Goal: Complete application form

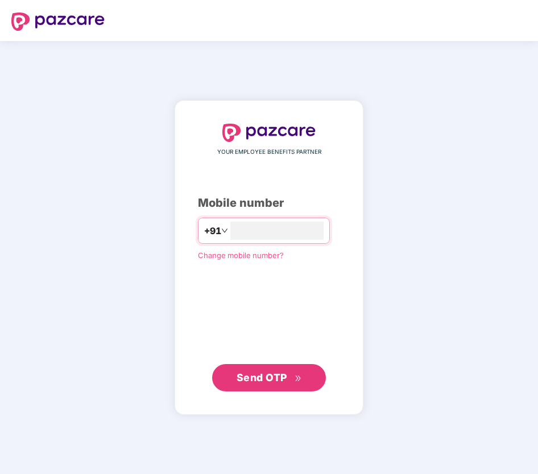
type input "**********"
click at [260, 369] on span "Send OTP" at bounding box center [269, 377] width 65 height 16
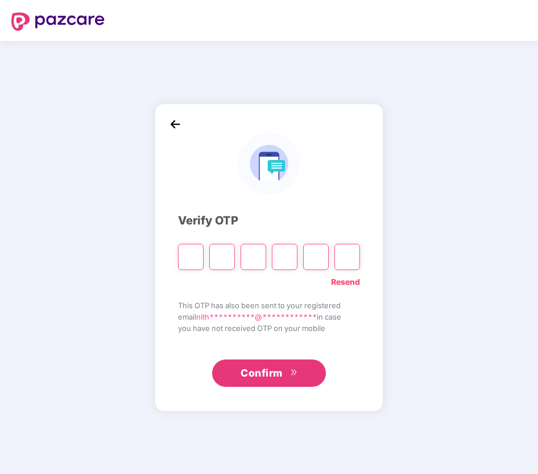
type input "*"
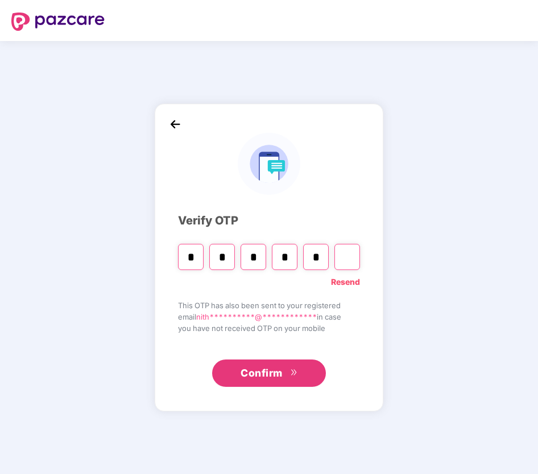
type input "*"
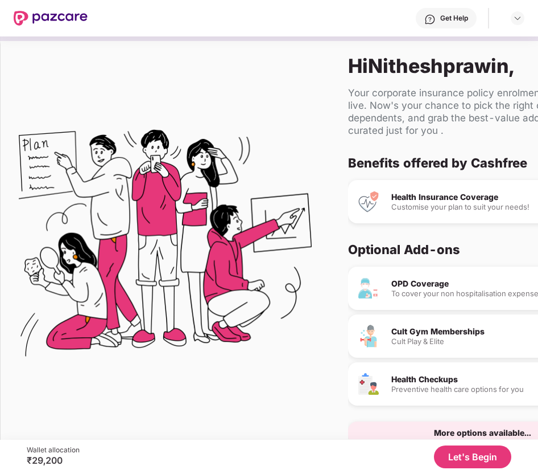
scroll to position [18, 0]
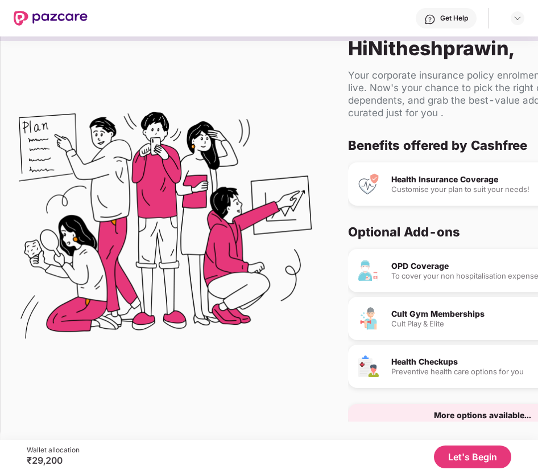
click at [453, 457] on button "Let's Begin" at bounding box center [472, 456] width 77 height 23
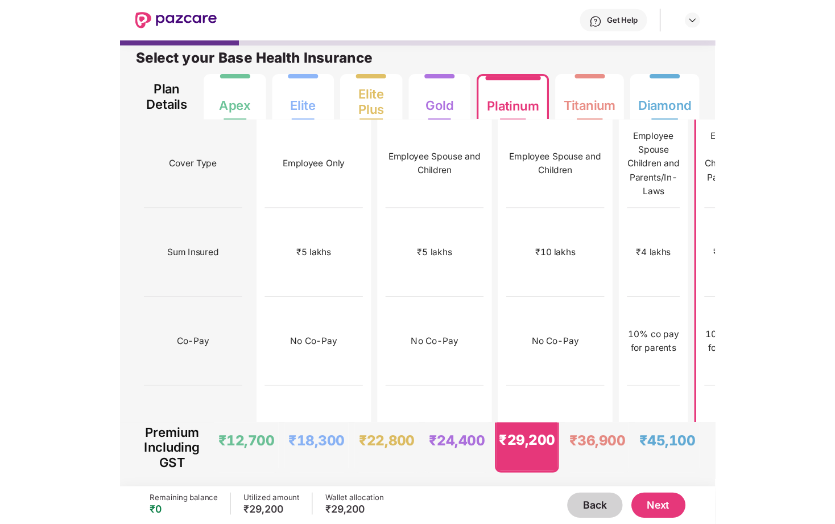
scroll to position [6, 0]
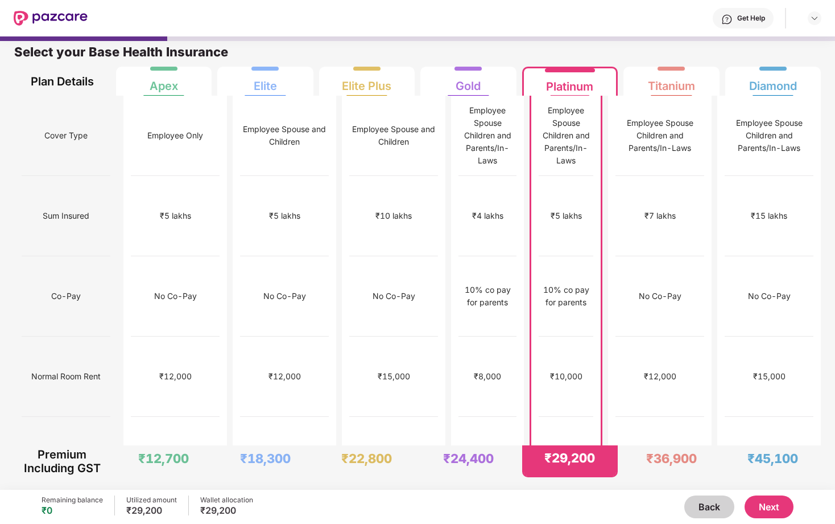
click at [538, 473] on button "Next" at bounding box center [769, 506] width 49 height 23
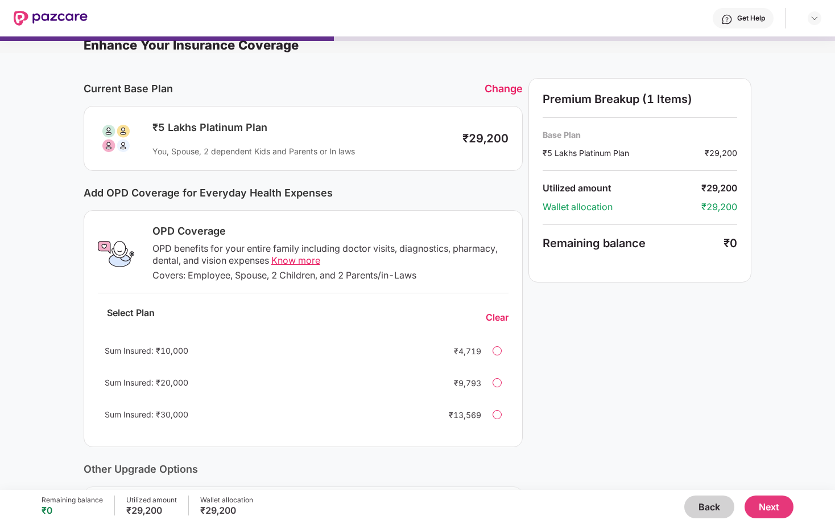
scroll to position [5, 0]
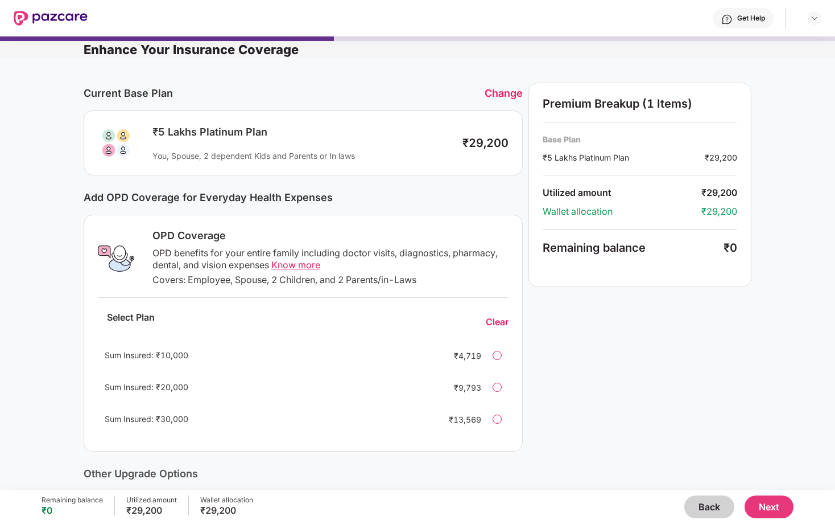
click at [509, 92] on div "Change" at bounding box center [504, 93] width 38 height 12
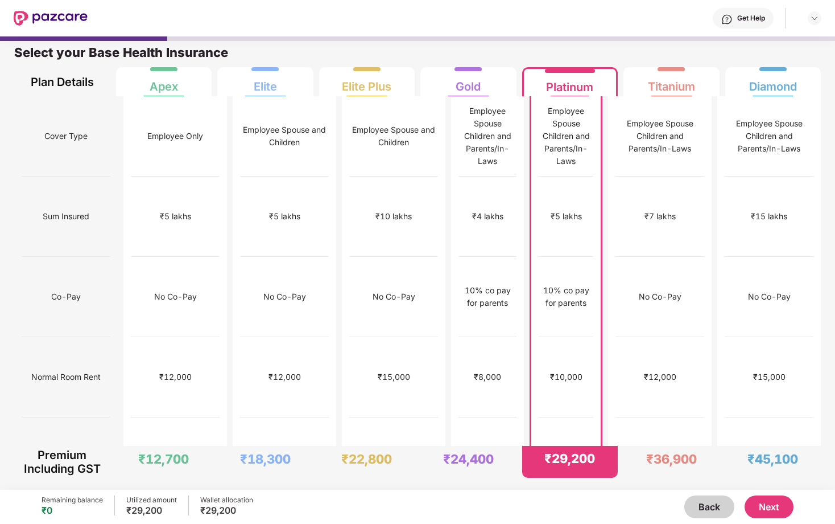
click at [538, 451] on div "No limit" at bounding box center [567, 457] width 28 height 13
click at [538, 473] on button "Next" at bounding box center [769, 506] width 49 height 23
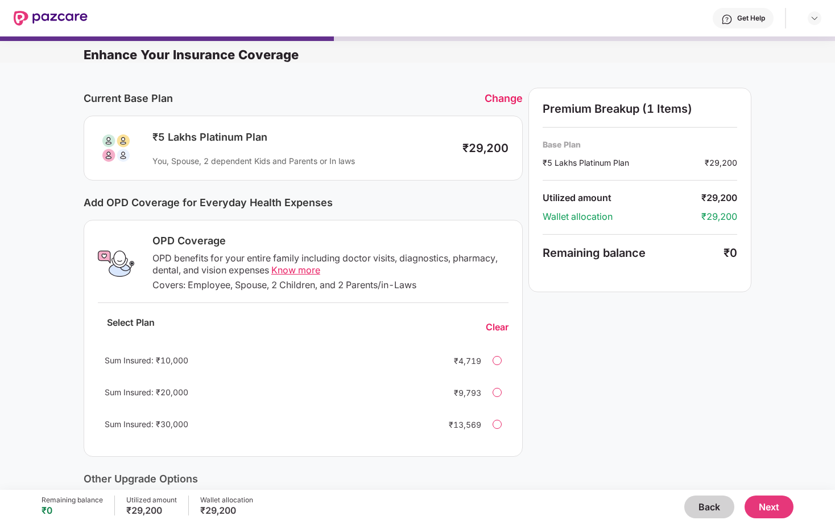
click at [538, 473] on button "Next" at bounding box center [769, 506] width 49 height 23
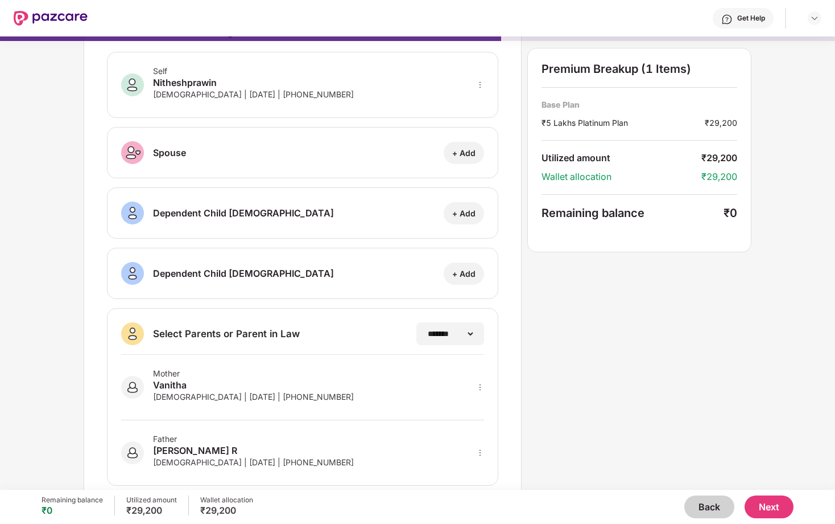
scroll to position [68, 0]
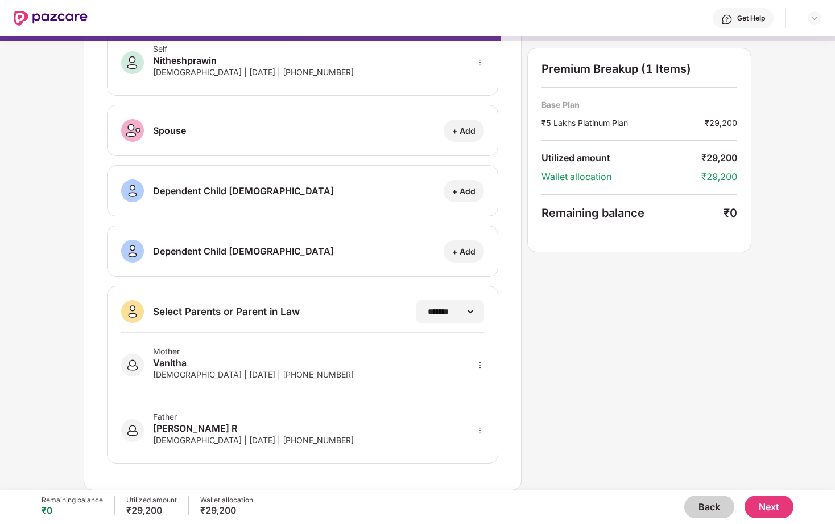
click at [538, 473] on button "Next" at bounding box center [769, 506] width 49 height 23
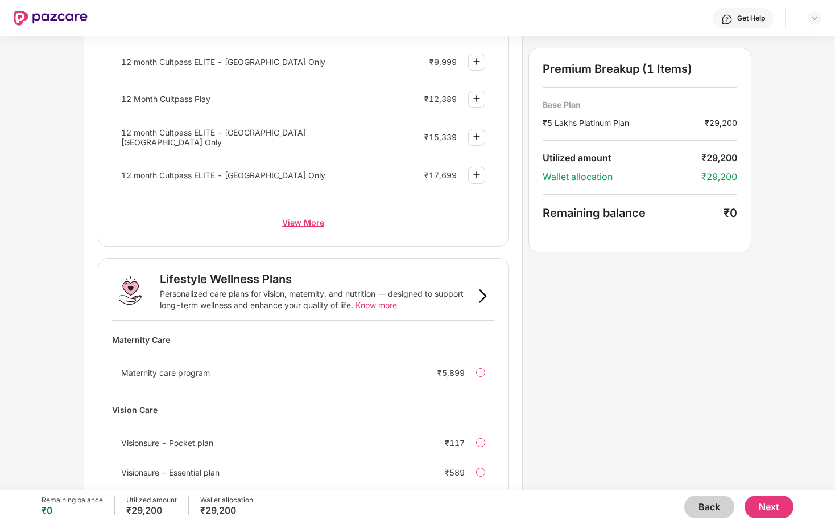
scroll to position [598, 0]
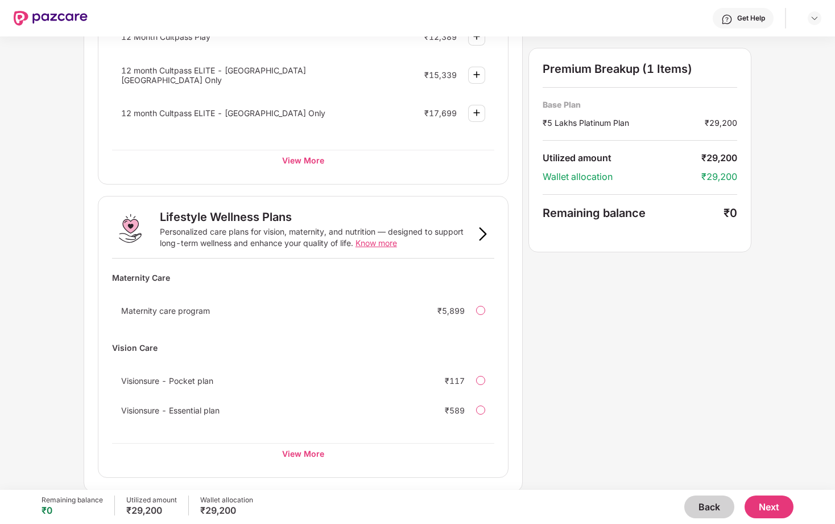
click at [538, 473] on button "Next" at bounding box center [769, 506] width 49 height 23
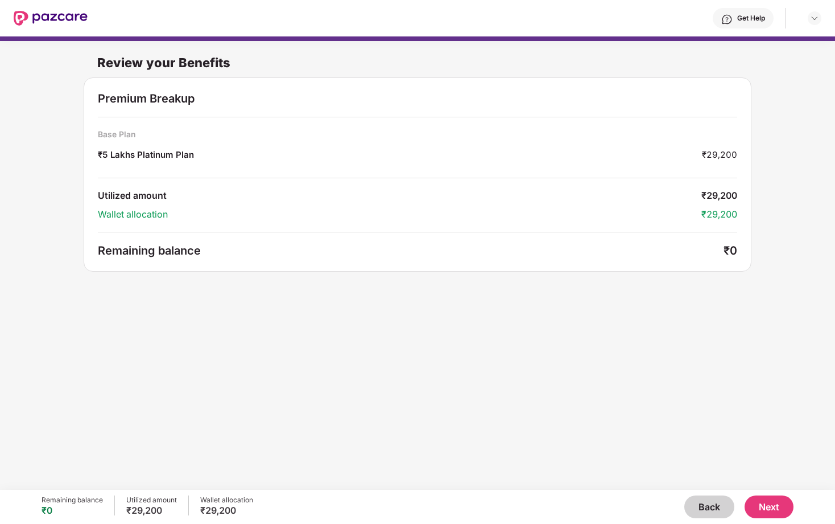
click at [538, 473] on button "Next" at bounding box center [769, 506] width 49 height 23
